Goal: Information Seeking & Learning: Learn about a topic

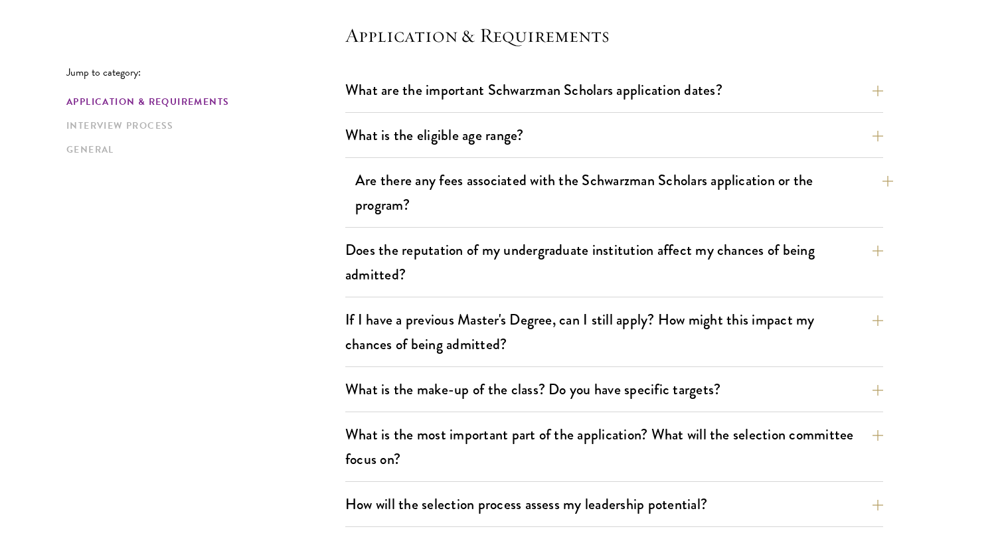
scroll to position [381, 0]
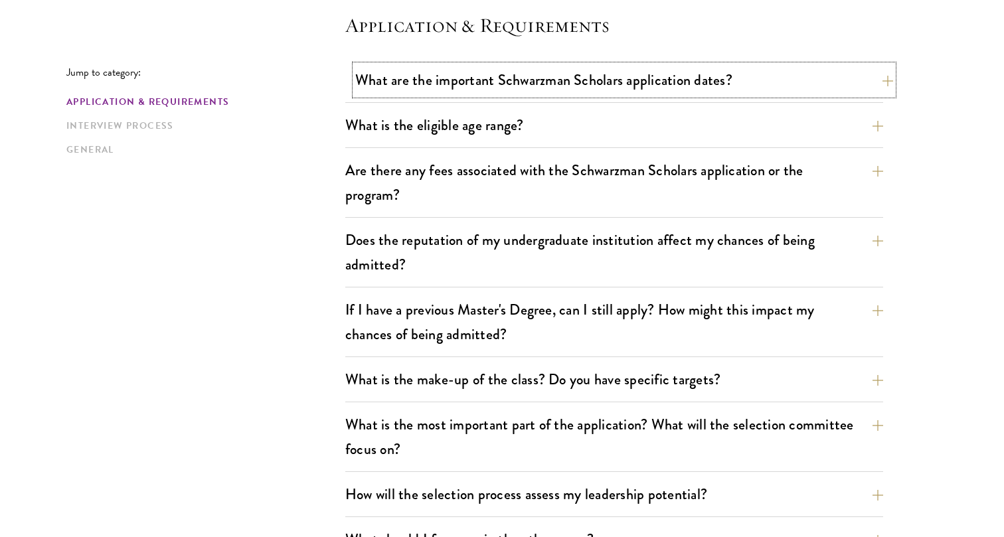
click at [571, 86] on button "What are the important Schwarzman Scholars application dates?" at bounding box center [624, 80] width 538 height 30
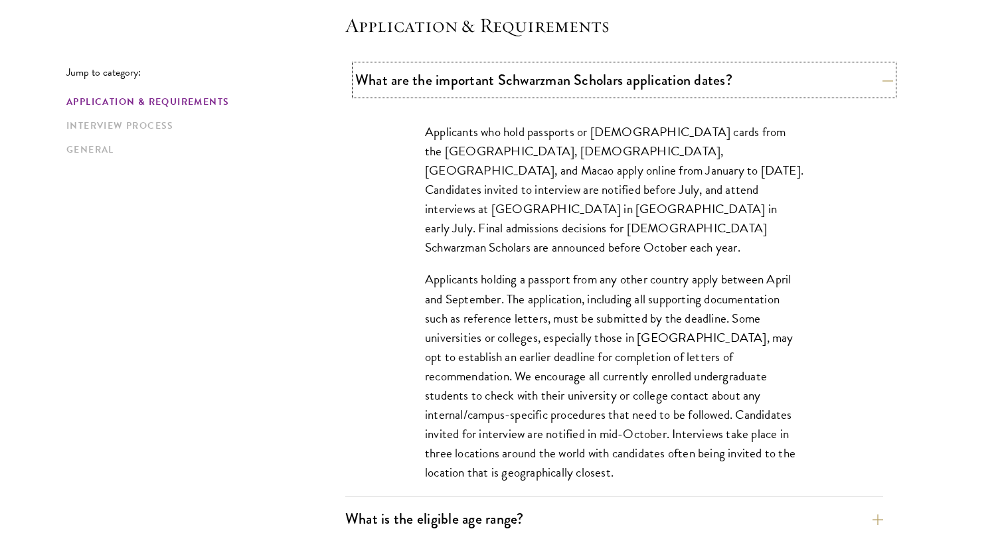
click at [571, 86] on button "What are the important Schwarzman Scholars application dates?" at bounding box center [624, 80] width 538 height 30
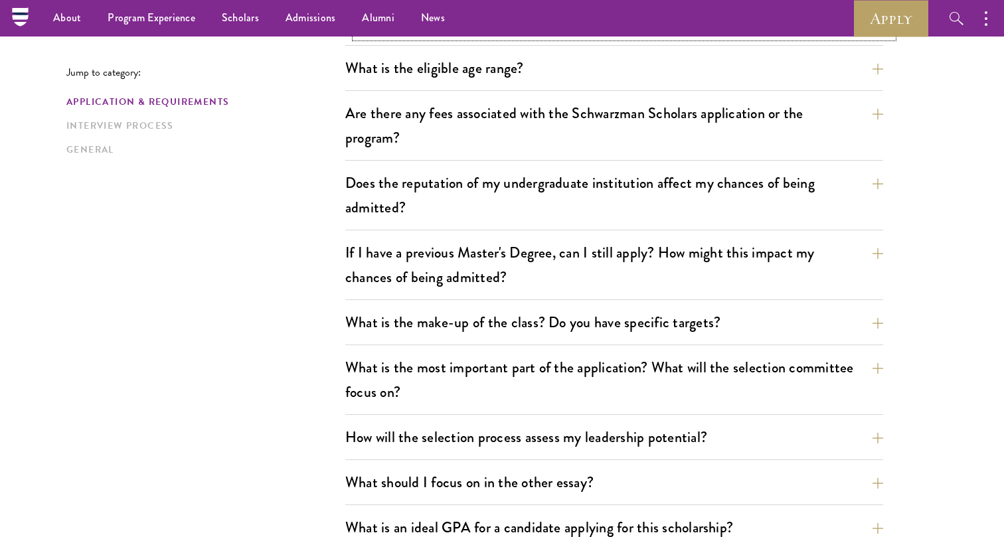
scroll to position [369, 0]
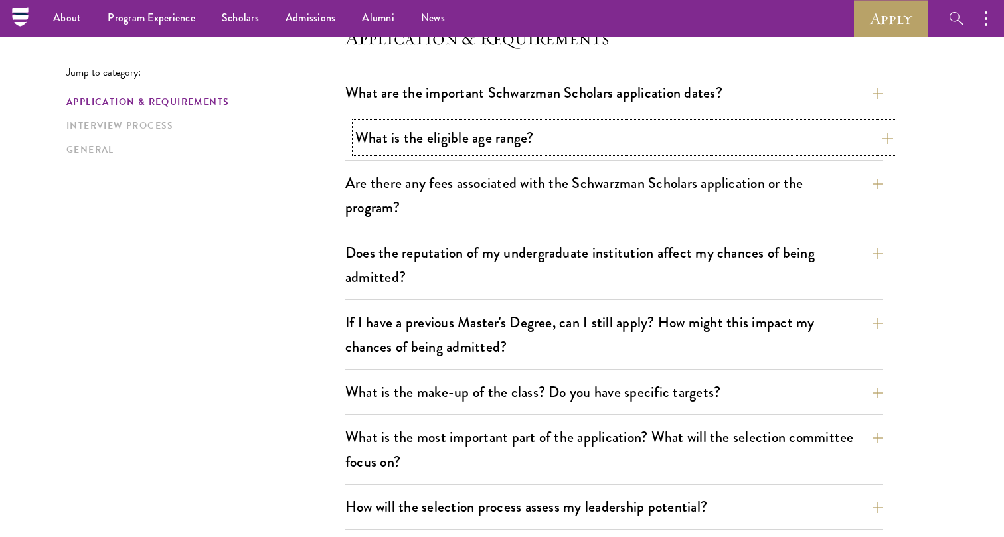
click at [549, 150] on button "What is the eligible age range?" at bounding box center [624, 138] width 538 height 30
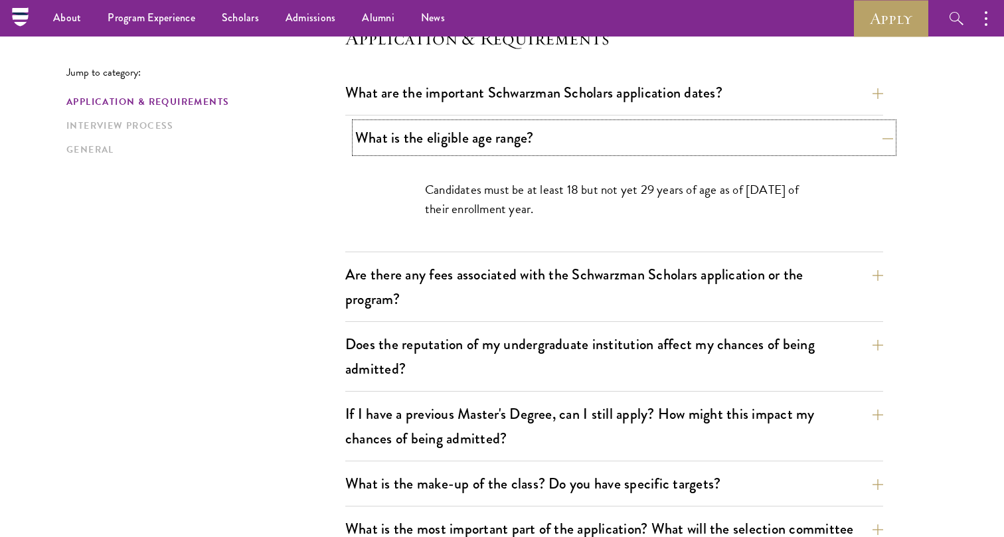
click at [549, 150] on button "What is the eligible age range?" at bounding box center [624, 138] width 538 height 30
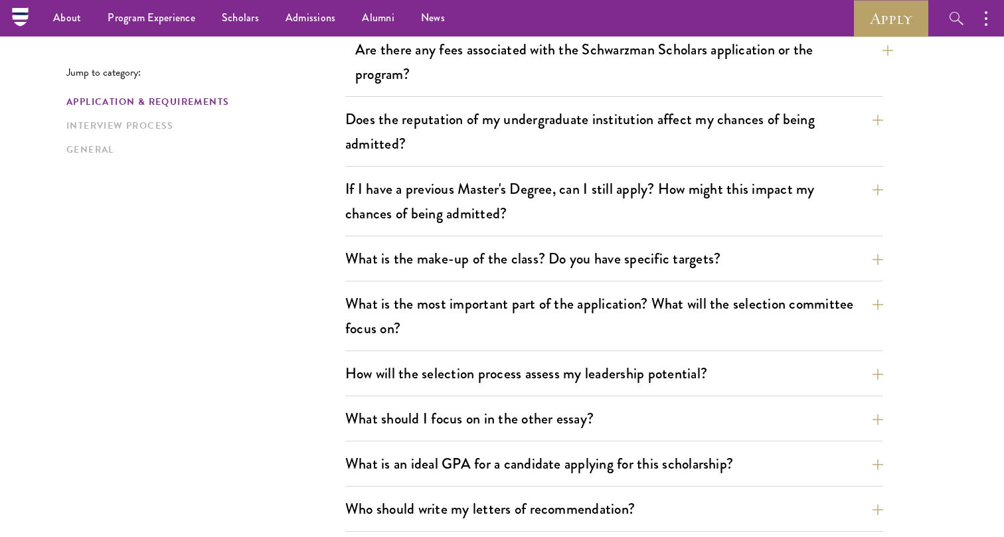
scroll to position [482, 0]
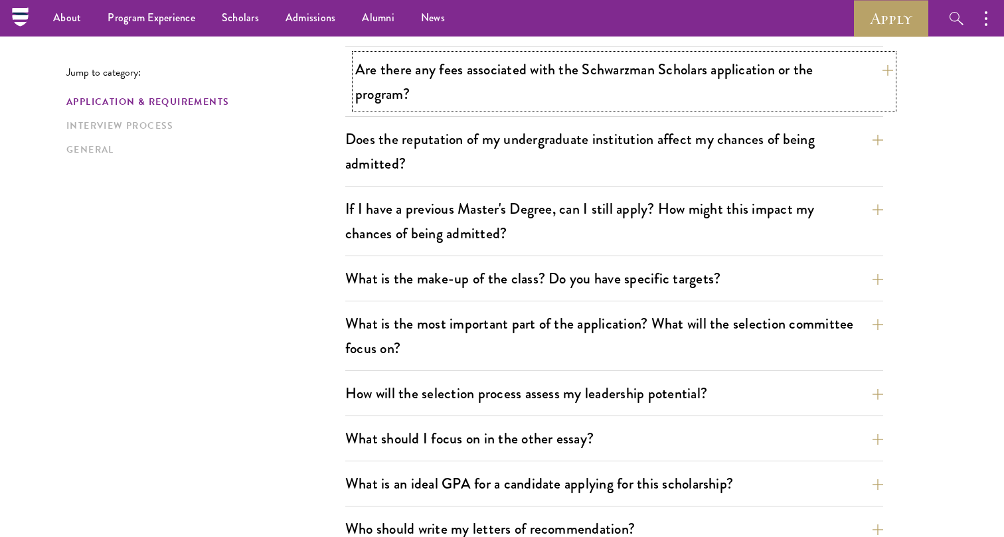
click at [531, 79] on button "Are there any fees associated with the Schwarzman Scholars application or the p…" at bounding box center [624, 81] width 538 height 54
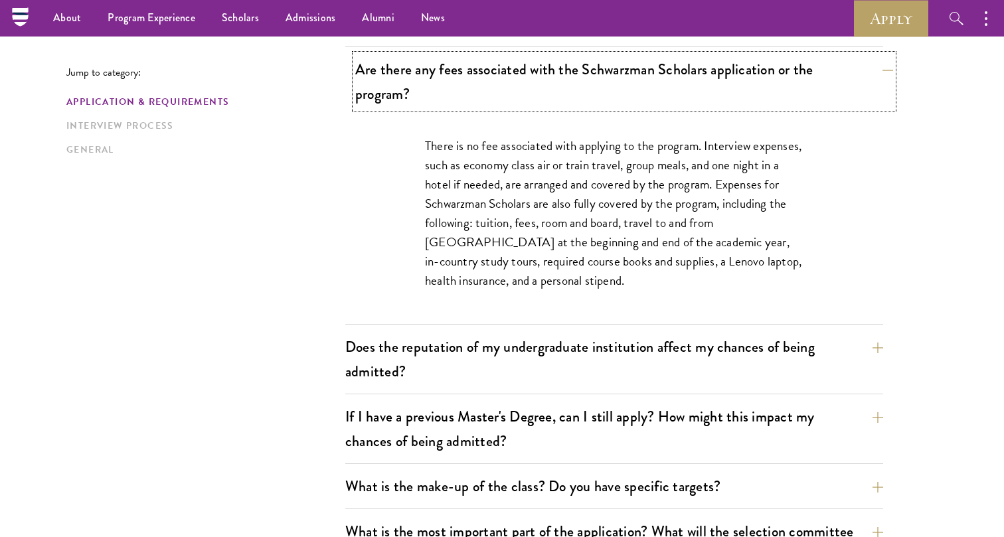
click at [531, 79] on button "Are there any fees associated with the Schwarzman Scholars application or the p…" at bounding box center [624, 81] width 538 height 54
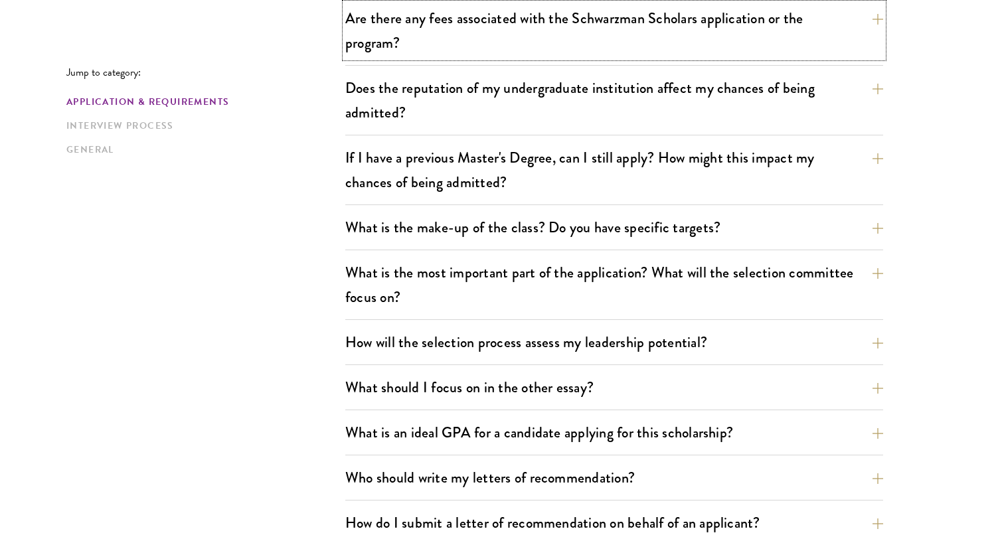
scroll to position [534, 0]
click at [546, 122] on button "Does the reputation of my undergraduate institution affect my chances of being …" at bounding box center [624, 99] width 538 height 54
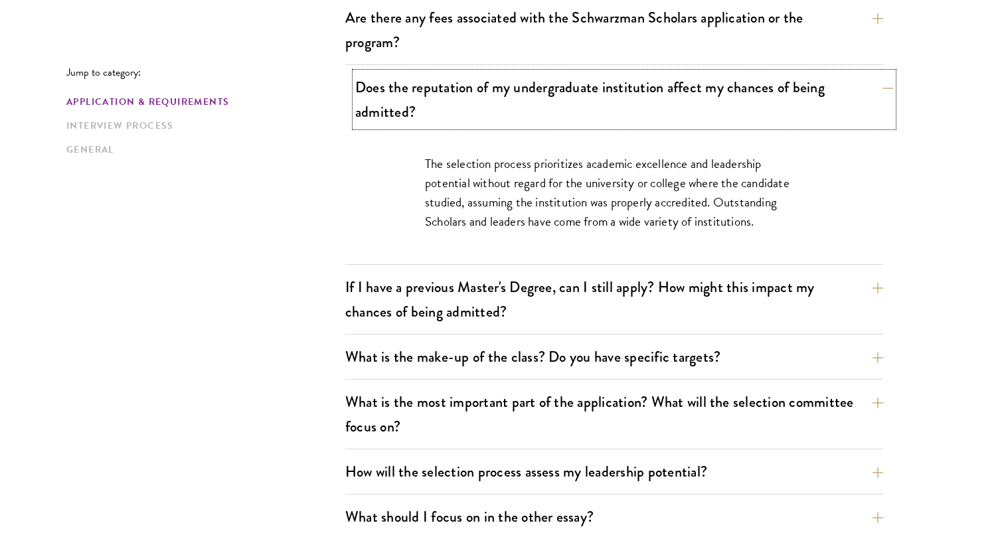
click at [546, 122] on button "Does the reputation of my undergraduate institution affect my chances of being …" at bounding box center [624, 99] width 538 height 54
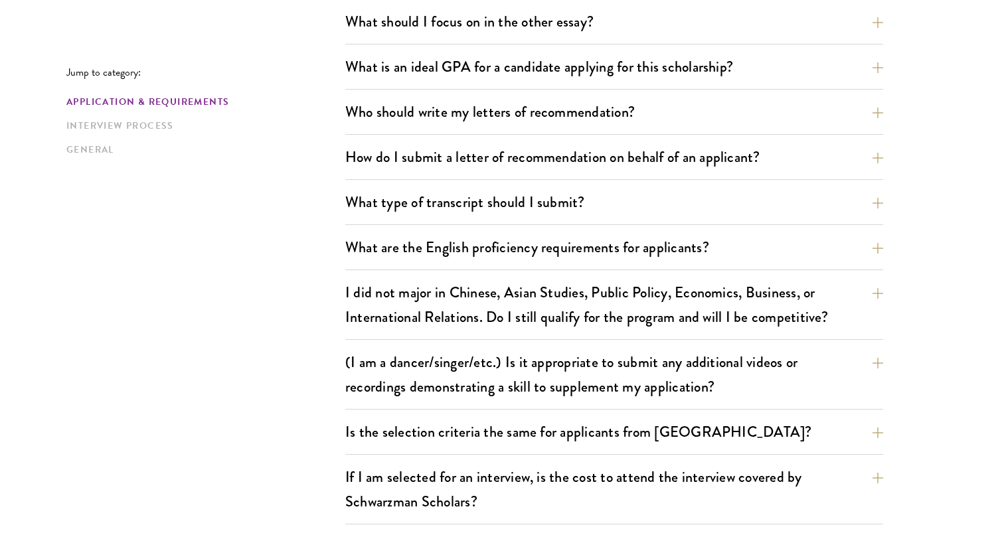
scroll to position [901, 0]
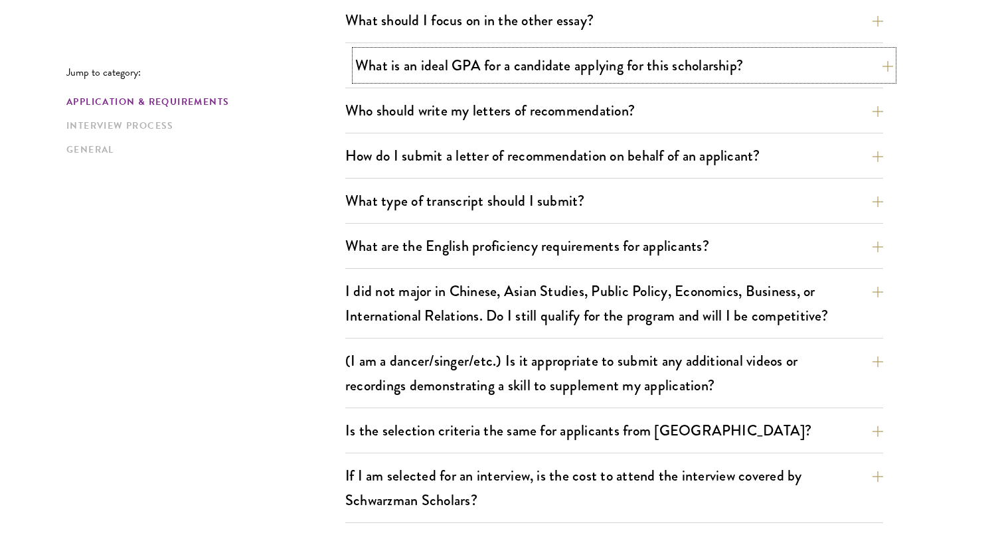
click at [557, 76] on button "What is an ideal GPA for a candidate applying for this scholarship?" at bounding box center [624, 65] width 538 height 30
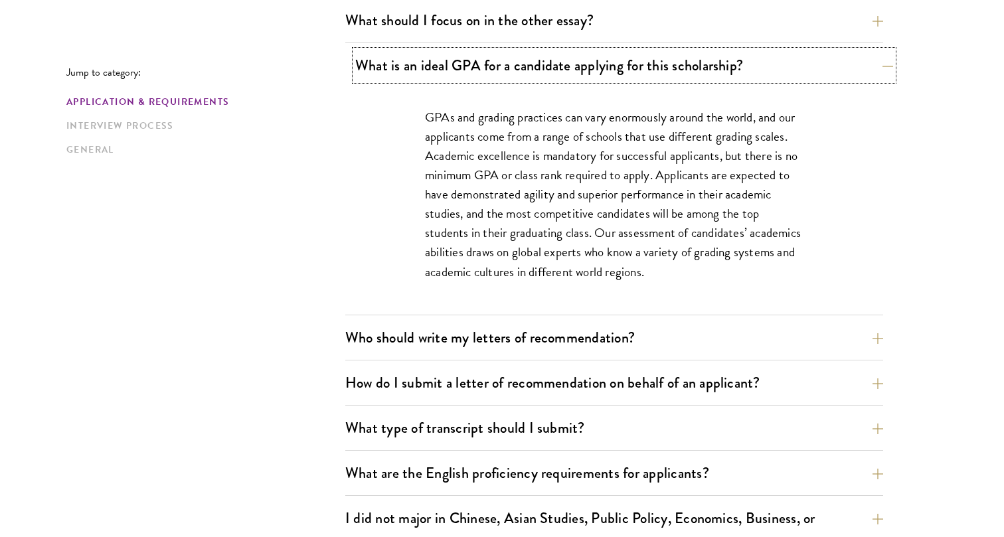
click at [557, 76] on button "What is an ideal GPA for a candidate applying for this scholarship?" at bounding box center [624, 65] width 538 height 30
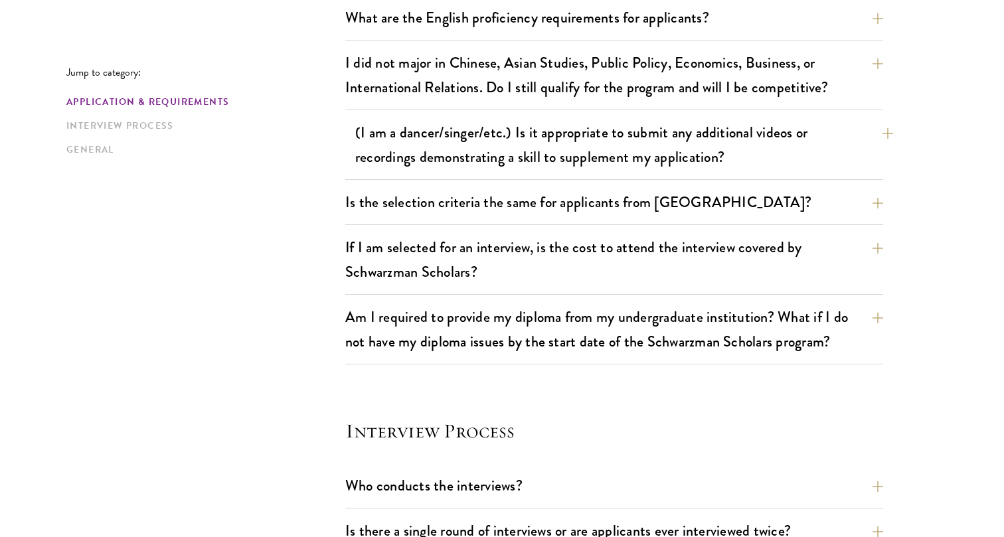
scroll to position [1144, 0]
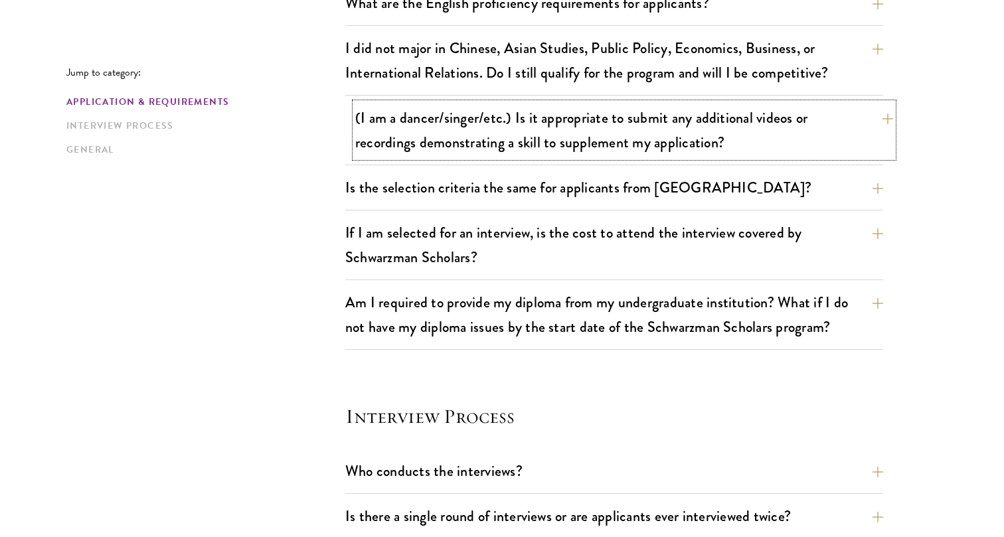
click at [577, 128] on button "(I am a dancer/singer/etc.) Is it appropriate to submit any additional videos o…" at bounding box center [624, 130] width 538 height 54
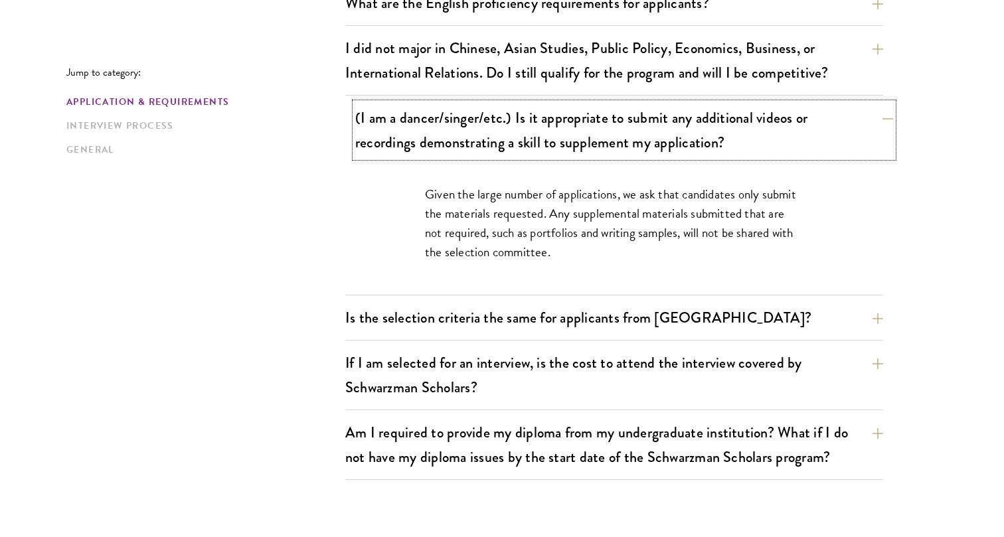
click at [577, 128] on button "(I am a dancer/singer/etc.) Is it appropriate to submit any additional videos o…" at bounding box center [624, 130] width 538 height 54
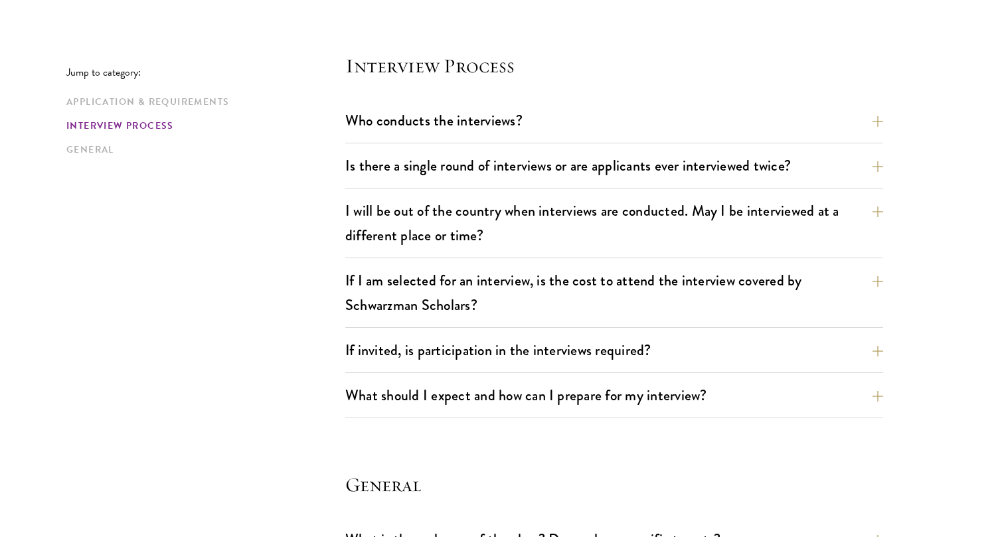
scroll to position [1514, 0]
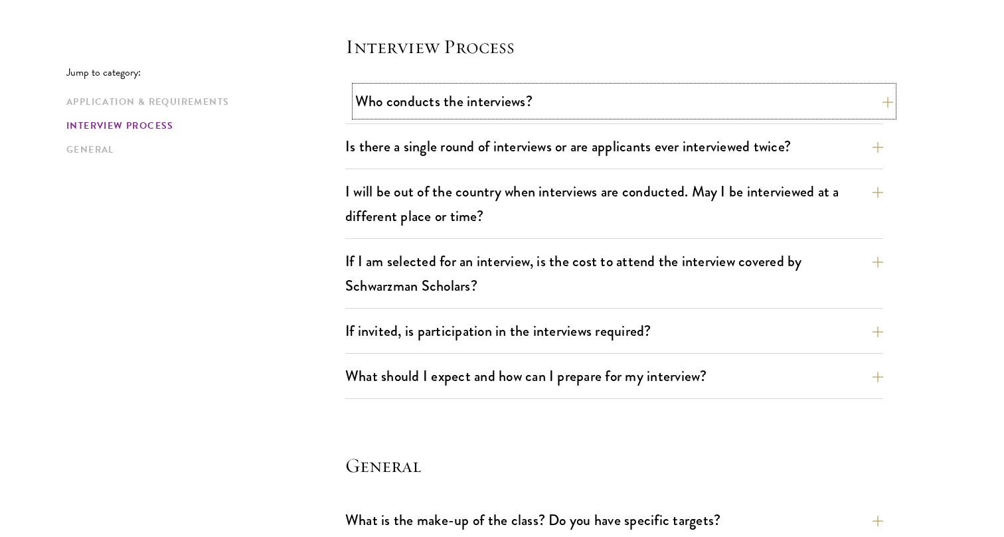
click at [558, 105] on button "Who conducts the interviews?" at bounding box center [624, 101] width 538 height 30
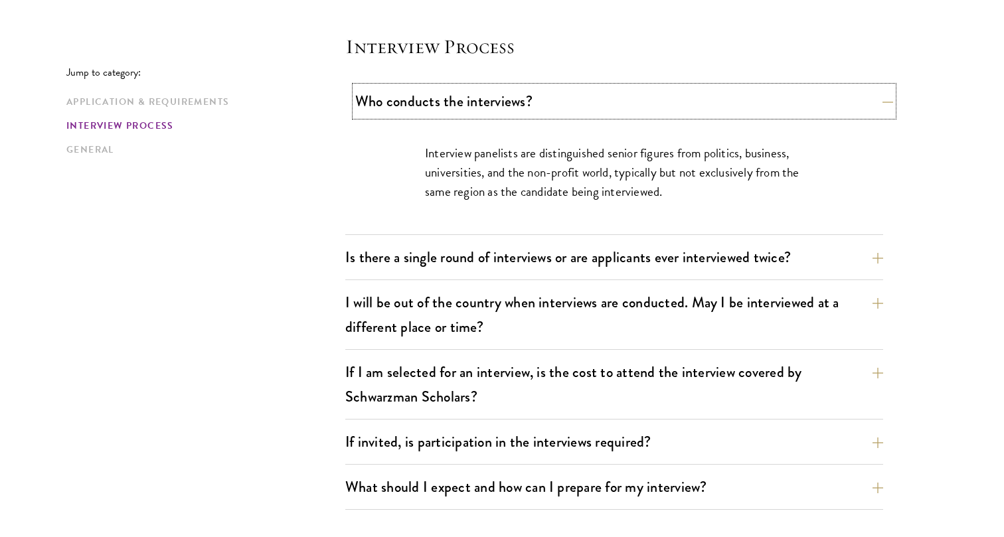
click at [558, 105] on button "Who conducts the interviews?" at bounding box center [624, 101] width 538 height 30
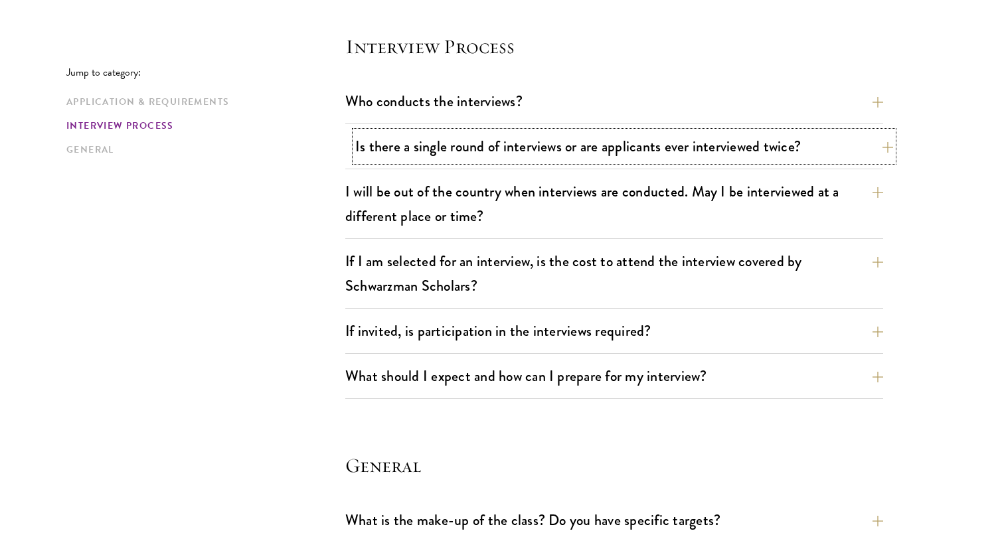
click at [561, 152] on button "Is there a single round of interviews or are applicants ever interviewed twice?" at bounding box center [624, 147] width 538 height 30
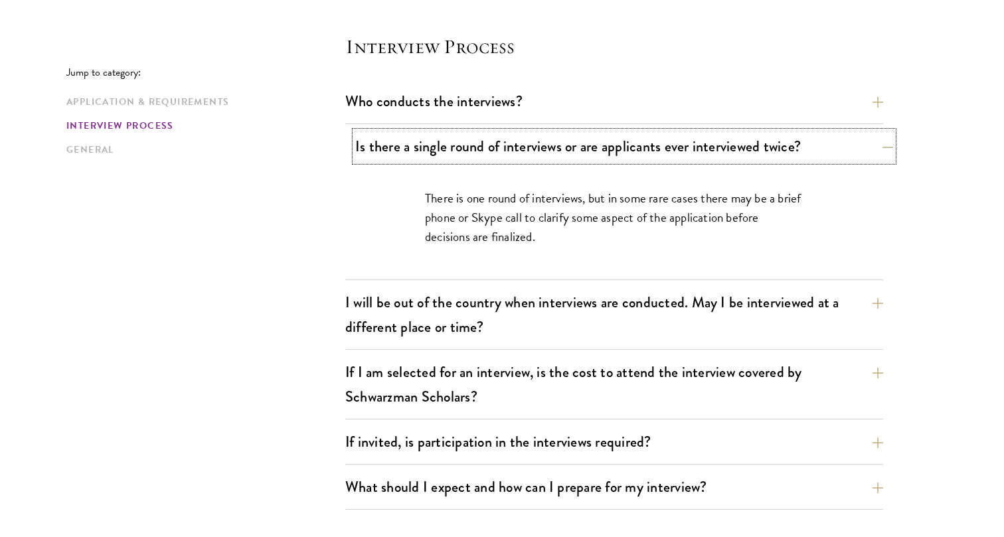
click at [561, 152] on button "Is there a single round of interviews or are applicants ever interviewed twice?" at bounding box center [624, 147] width 538 height 30
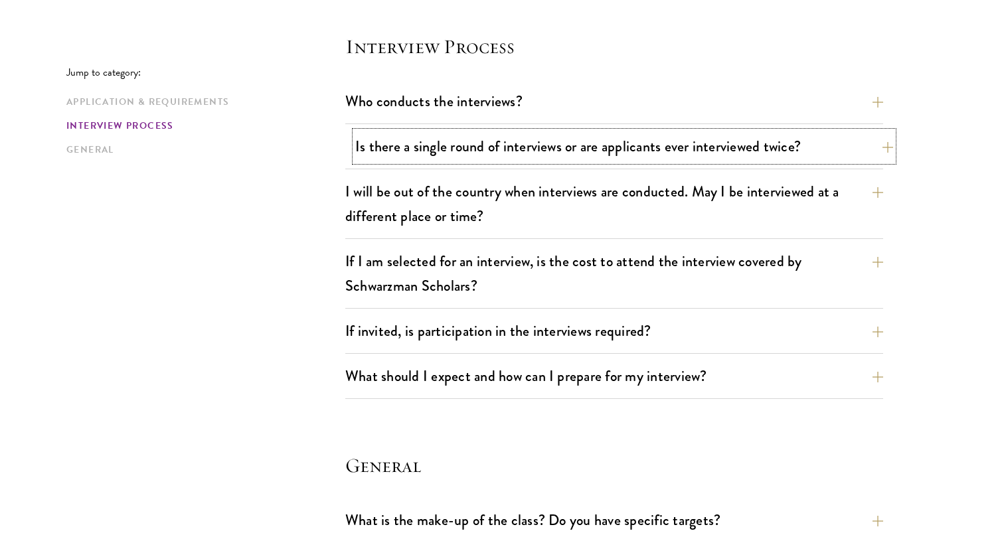
click at [564, 151] on button "Is there a single round of interviews or are applicants ever interviewed twice?" at bounding box center [624, 147] width 538 height 30
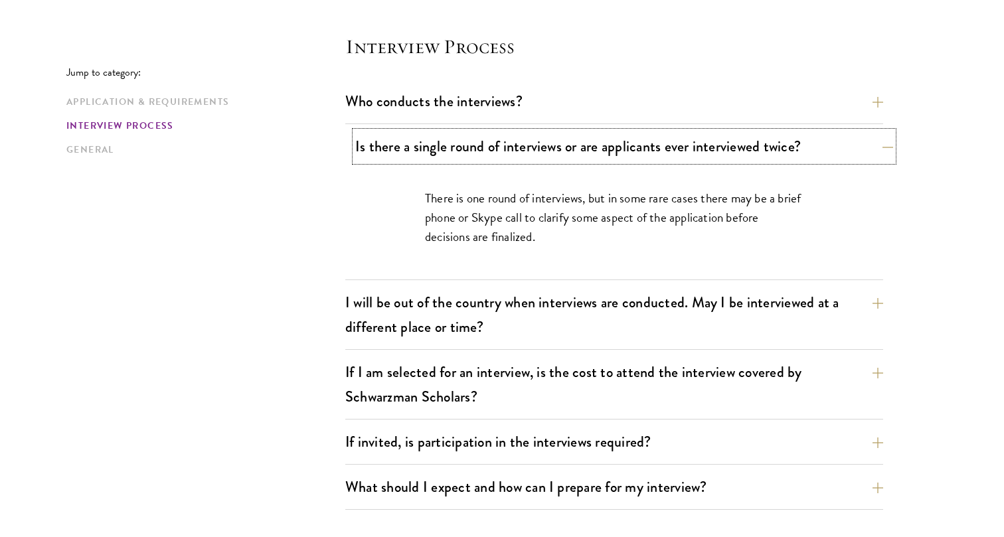
click at [564, 151] on button "Is there a single round of interviews or are applicants ever interviewed twice?" at bounding box center [624, 147] width 538 height 30
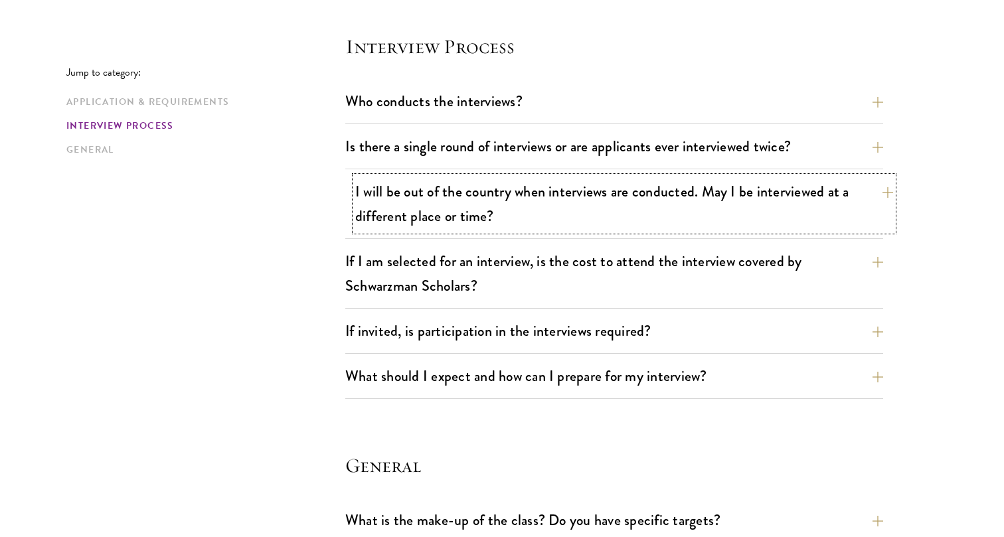
click at [550, 204] on button "I will be out of the country when interviews are conducted. May I be interviewe…" at bounding box center [624, 204] width 538 height 54
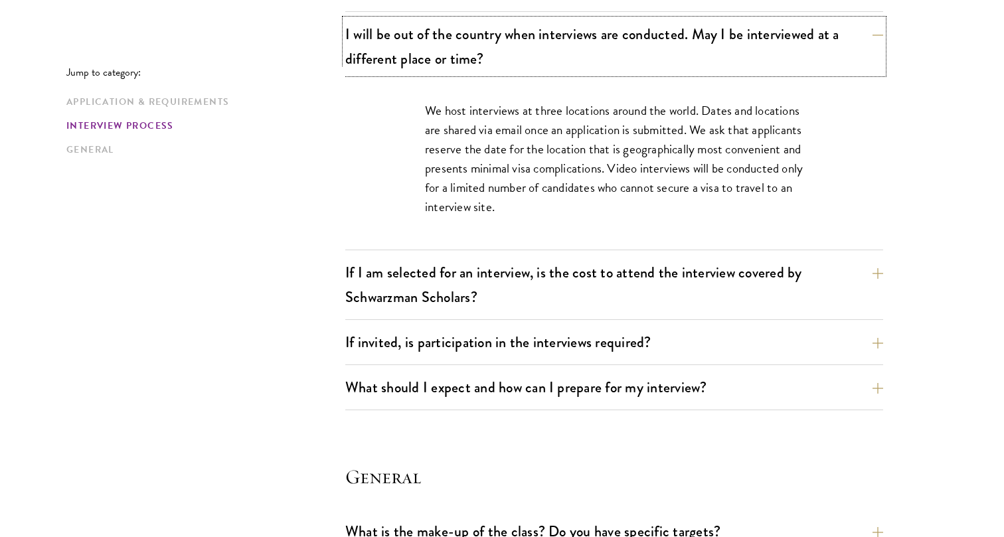
scroll to position [1689, 0]
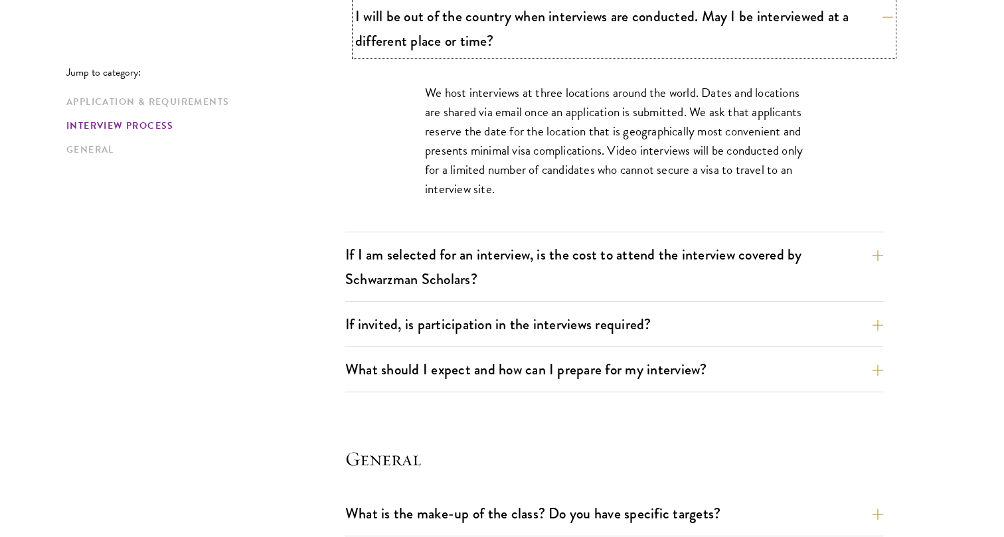
click at [538, 33] on button "I will be out of the country when interviews are conducted. May I be interviewe…" at bounding box center [624, 28] width 538 height 54
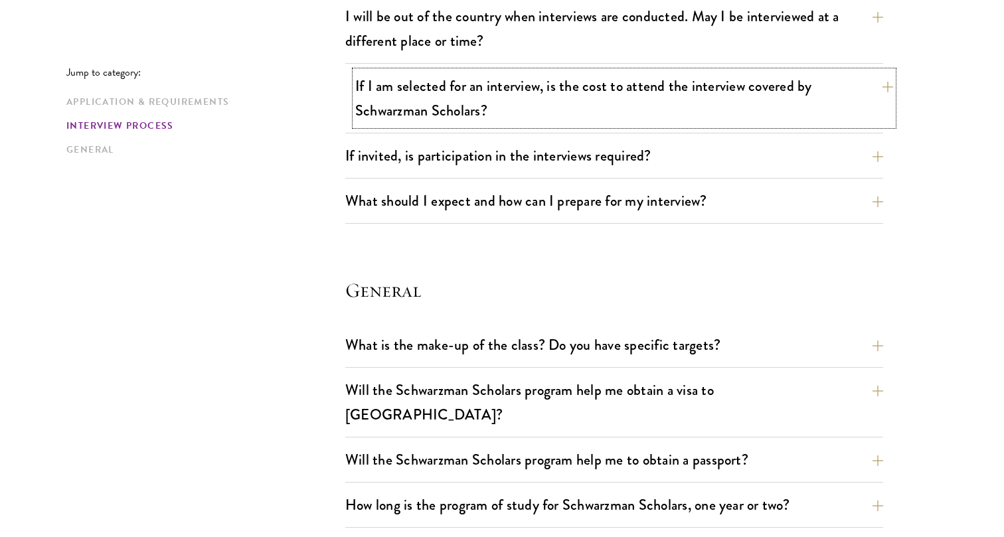
click at [543, 93] on button "If I am selected for an interview, is the cost to attend the interview covered …" at bounding box center [624, 98] width 538 height 54
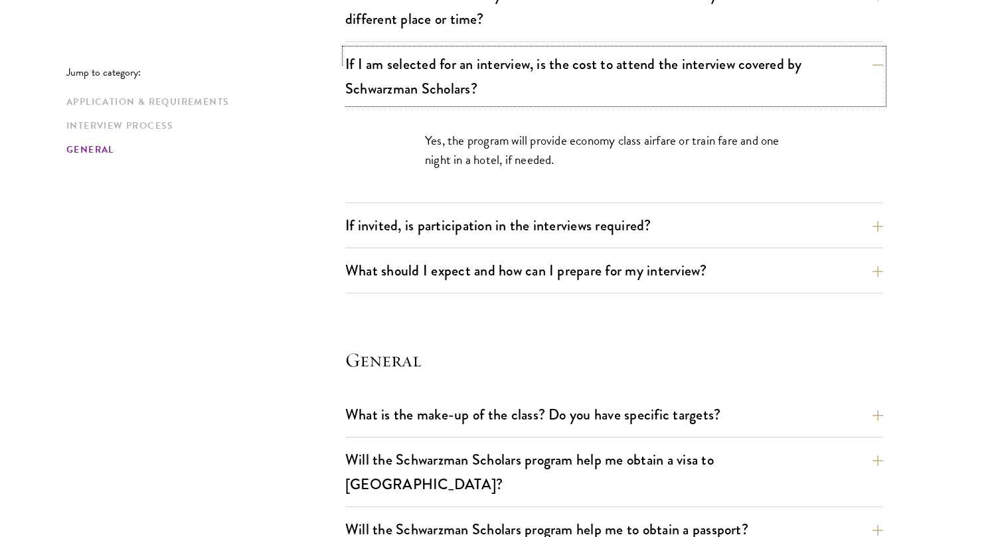
scroll to position [1718, 0]
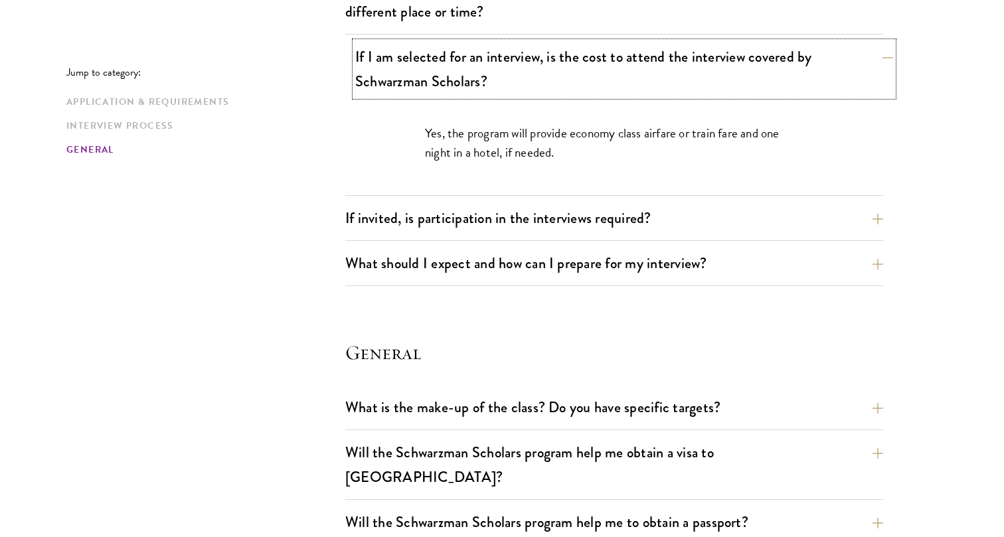
click at [520, 72] on button "If I am selected for an interview, is the cost to attend the interview covered …" at bounding box center [624, 69] width 538 height 54
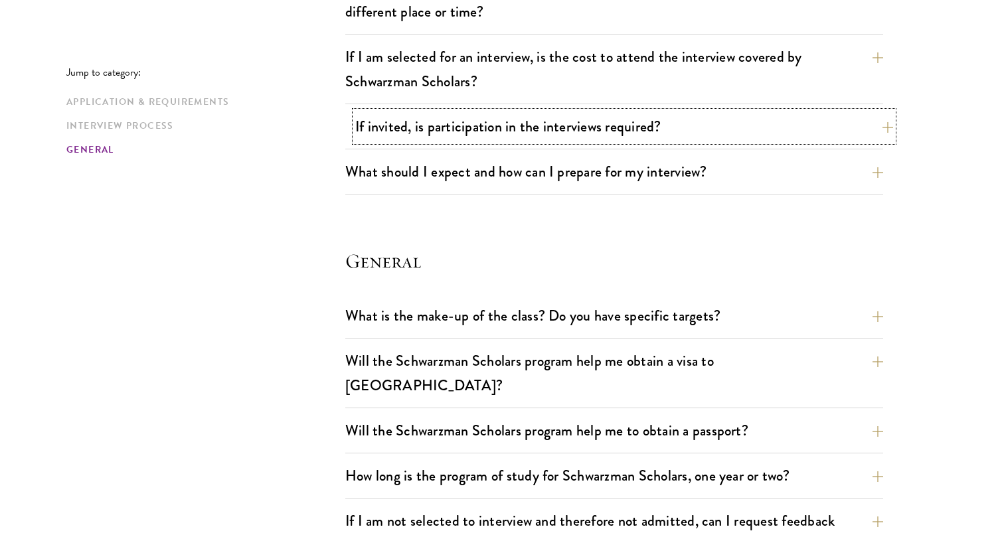
click at [521, 136] on button "If invited, is participation in the interviews required?" at bounding box center [624, 127] width 538 height 30
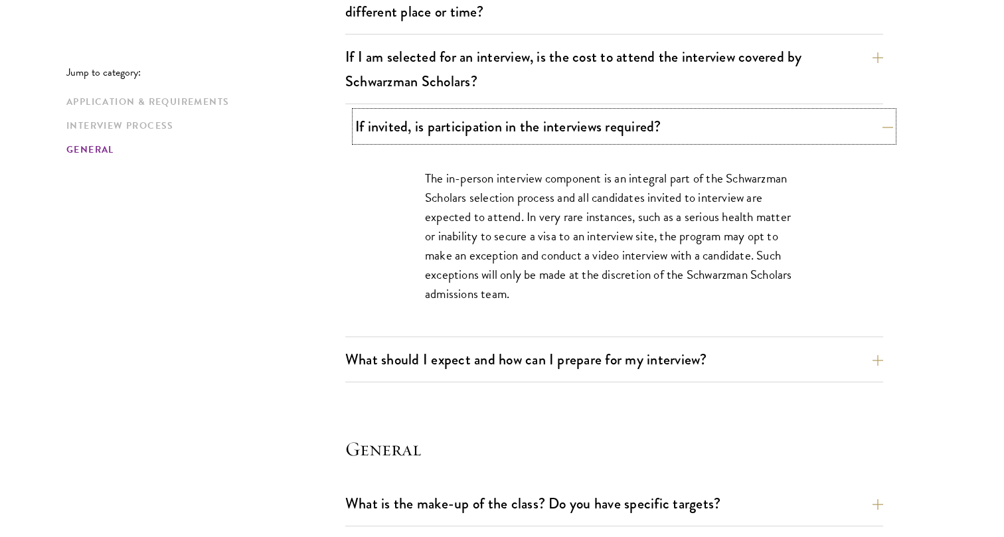
click at [521, 136] on button "If invited, is participation in the interviews required?" at bounding box center [624, 127] width 538 height 30
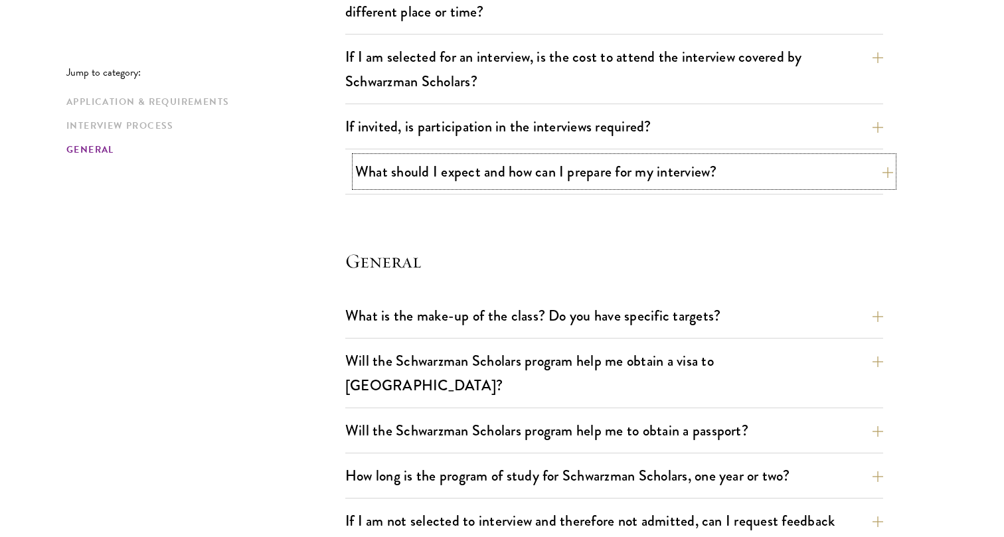
click at [521, 177] on button "What should I expect and how can I prepare for my interview?" at bounding box center [624, 172] width 538 height 30
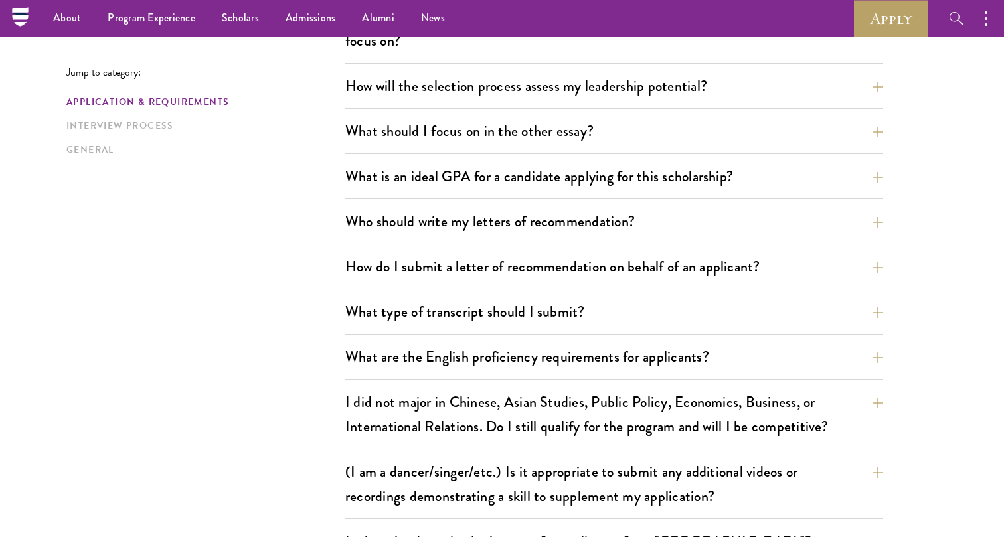
scroll to position [458, 0]
